Goal: Navigation & Orientation: Find specific page/section

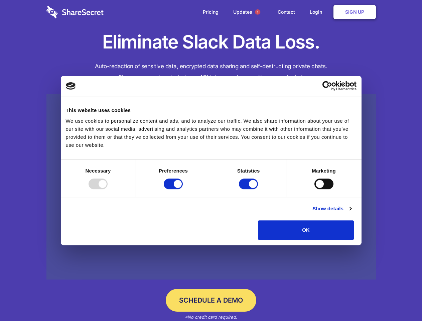
click at [108, 189] on div at bounding box center [98, 184] width 19 height 11
click at [183, 189] on input "Preferences" at bounding box center [173, 184] width 19 height 11
checkbox input "false"
click at [250, 189] on input "Statistics" at bounding box center [248, 184] width 19 height 11
checkbox input "false"
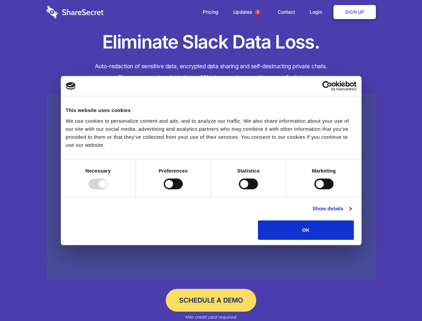
click at [315, 189] on input "Marketing" at bounding box center [324, 184] width 19 height 11
checkbox input "true"
click at [352, 213] on link "Show details" at bounding box center [332, 209] width 39 height 8
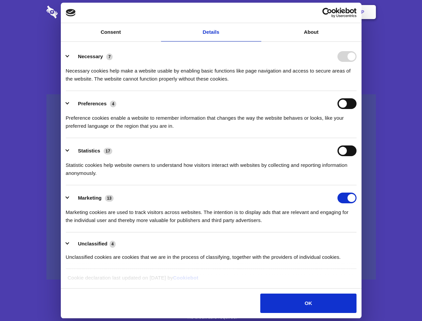
click at [357, 91] on li "Necessary 7 Necessary cookies help make a website usable by enabling basic func…" at bounding box center [211, 67] width 291 height 47
click at [258, 12] on span "1" at bounding box center [257, 11] width 5 height 5
